Goal: Task Accomplishment & Management: Manage account settings

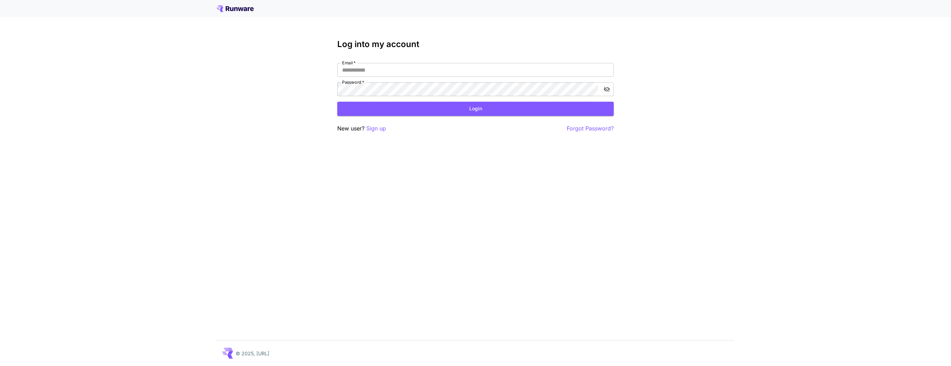
type input "**********"
click at [482, 108] on button "Login" at bounding box center [475, 109] width 277 height 14
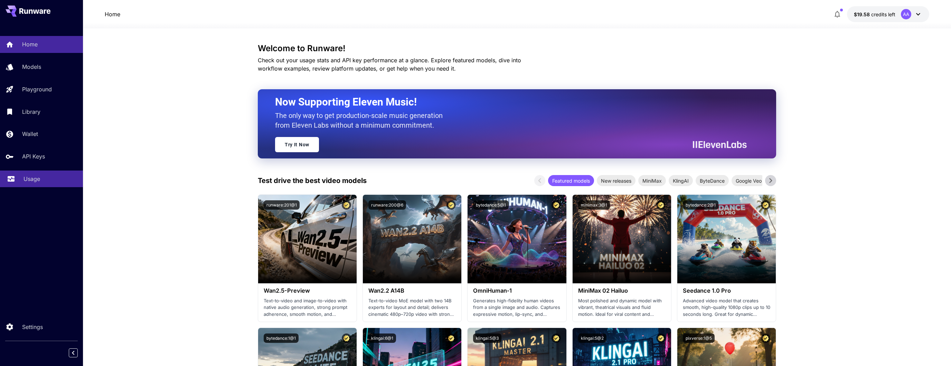
click at [37, 182] on p "Usage" at bounding box center [32, 179] width 17 height 8
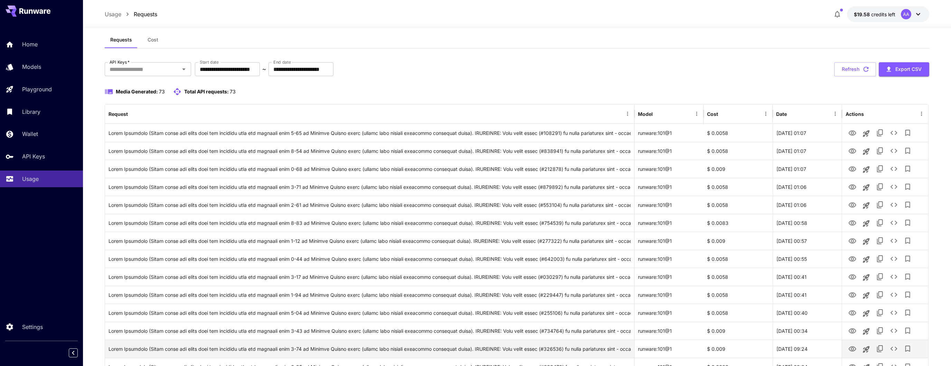
scroll to position [11, 0]
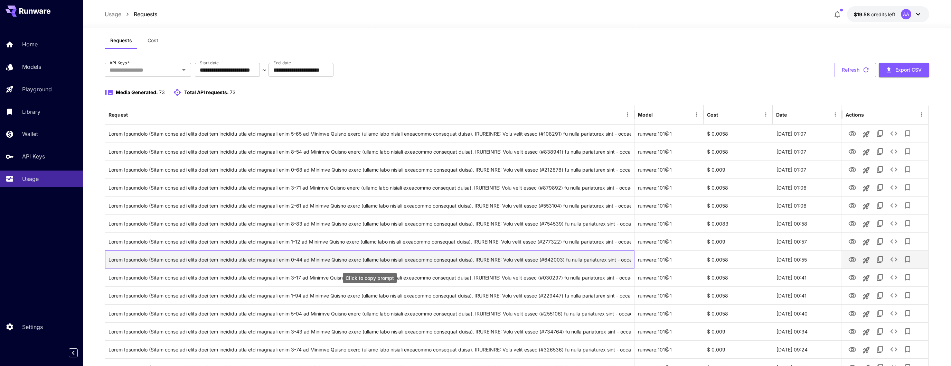
click at [554, 259] on div "Click to copy prompt" at bounding box center [370, 260] width 522 height 18
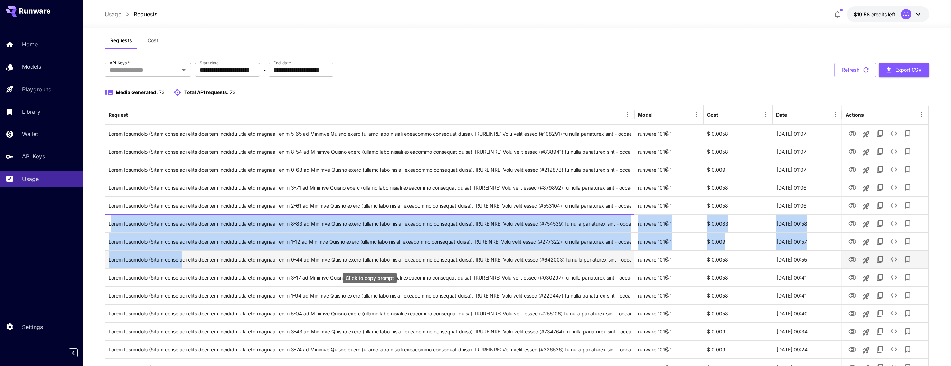
drag, startPoint x: 109, startPoint y: 220, endPoint x: 180, endPoint y: 253, distance: 78.7
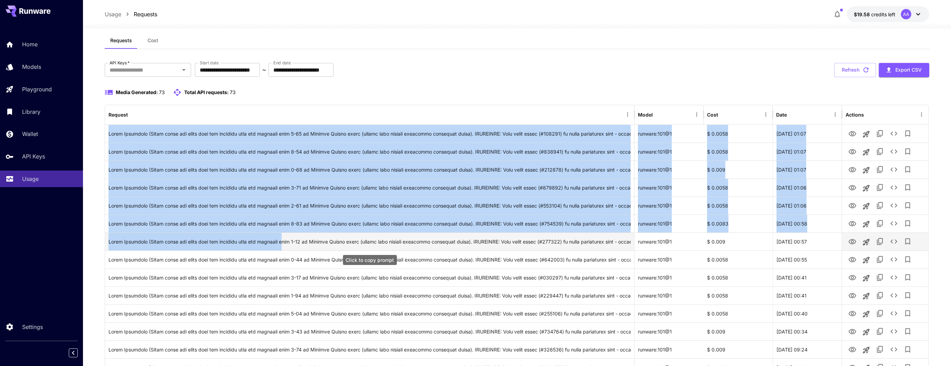
drag, startPoint x: 102, startPoint y: 220, endPoint x: 281, endPoint y: 249, distance: 181.4
click at [281, 249] on div "Click to copy prompt" at bounding box center [370, 242] width 522 height 18
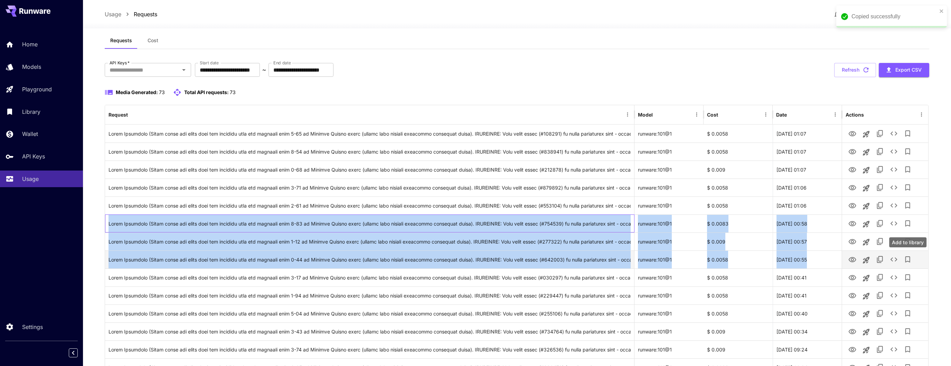
drag, startPoint x: 108, startPoint y: 223, endPoint x: 909, endPoint y: 258, distance: 801.1
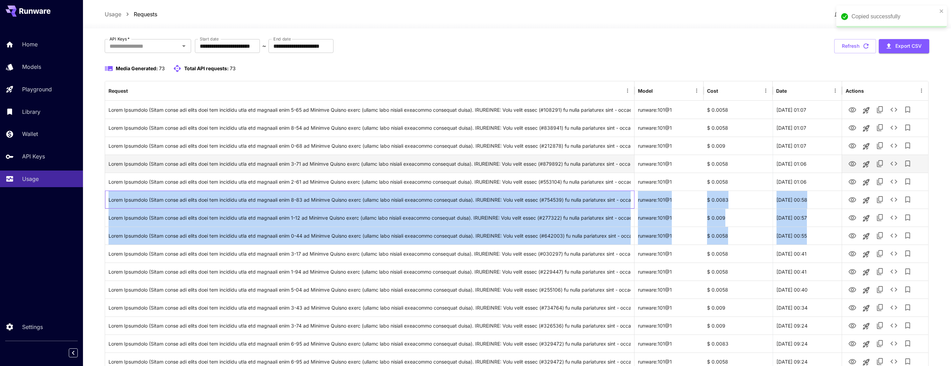
scroll to position [36, 0]
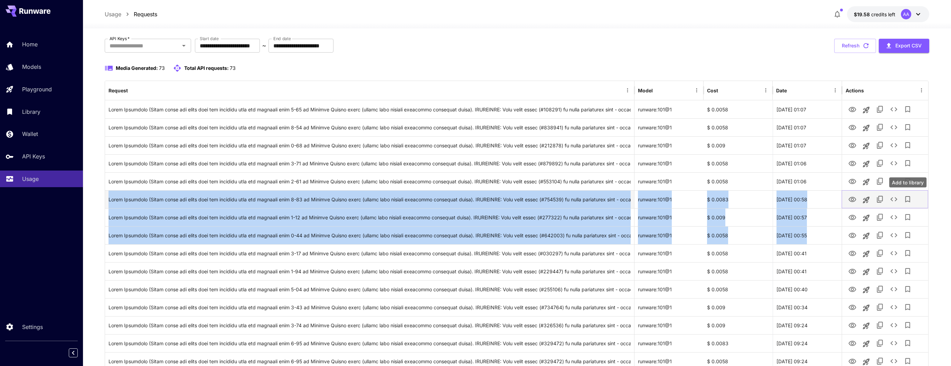
click at [908, 201] on icon "Add to library" at bounding box center [908, 199] width 8 height 8
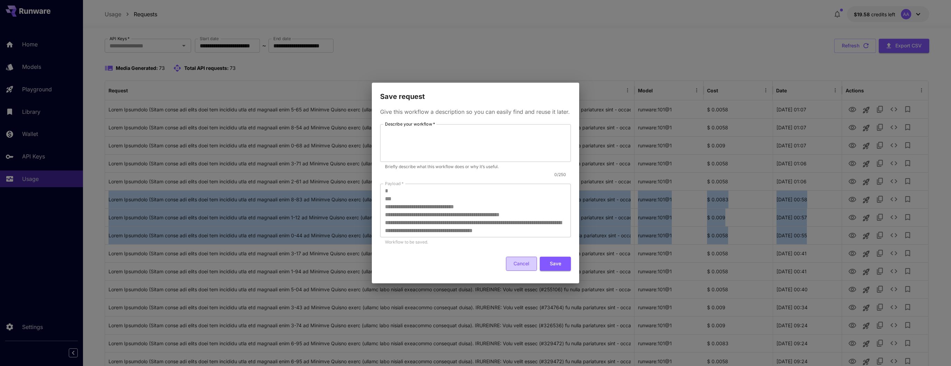
click at [520, 265] on button "Cancel" at bounding box center [521, 264] width 31 height 14
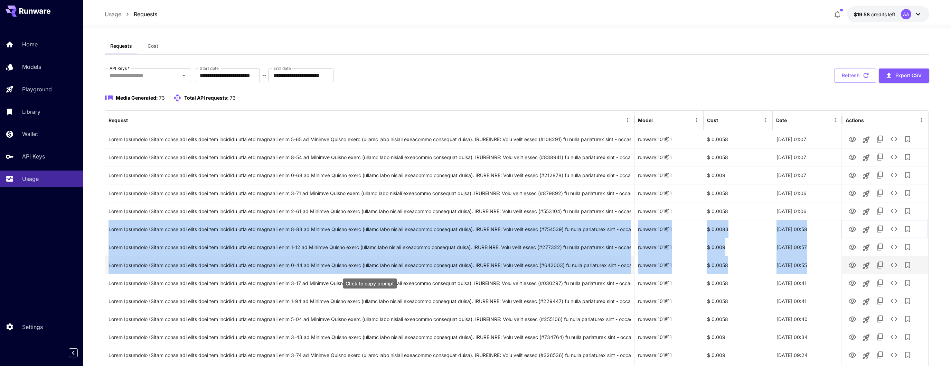
scroll to position [4, 0]
